Goal: Task Accomplishment & Management: Manage account settings

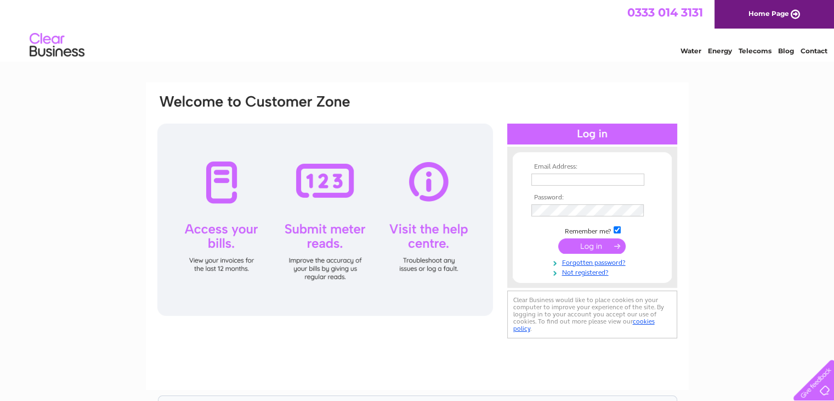
type input "accountspayable@brag.co.uk"
click at [588, 246] on input "submit" at bounding box center [592, 245] width 67 height 15
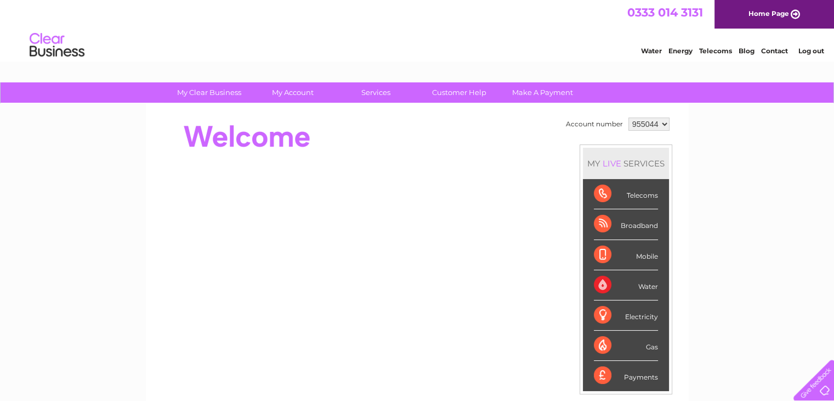
click at [663, 125] on select "955044 955045 955047 976016 977874" at bounding box center [649, 123] width 41 height 13
select select "976016"
click at [629, 117] on select "955044 955045 955047 976016 977874" at bounding box center [649, 123] width 41 height 13
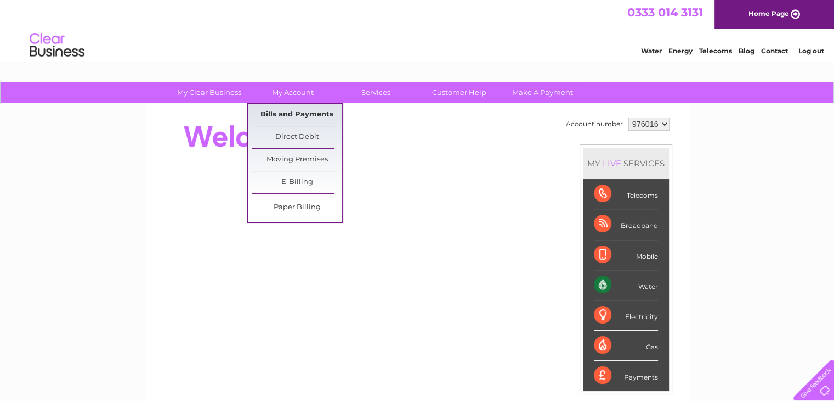
click at [285, 113] on link "Bills and Payments" at bounding box center [297, 115] width 91 height 22
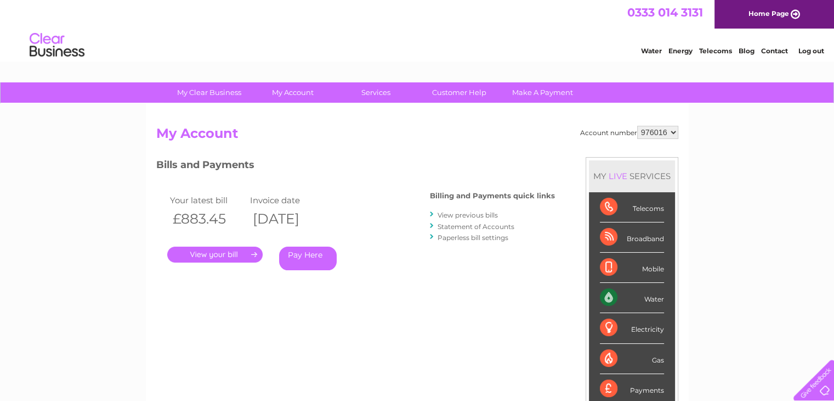
click at [219, 253] on link "." at bounding box center [214, 254] width 95 height 16
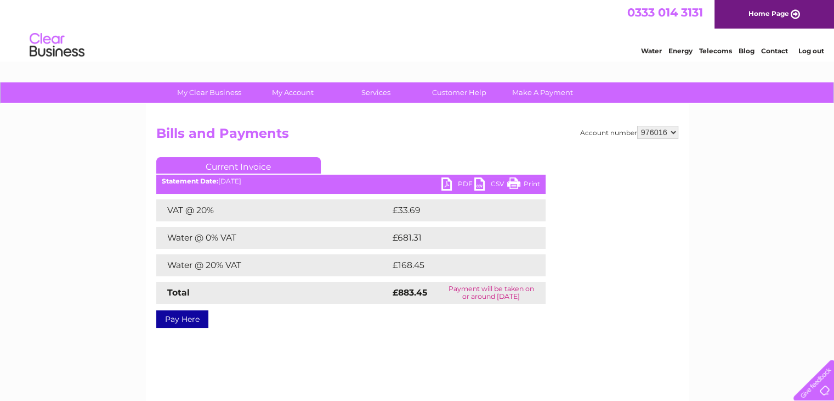
click at [456, 185] on link "PDF" at bounding box center [458, 185] width 33 height 16
